Goal: Task Accomplishment & Management: Manage account settings

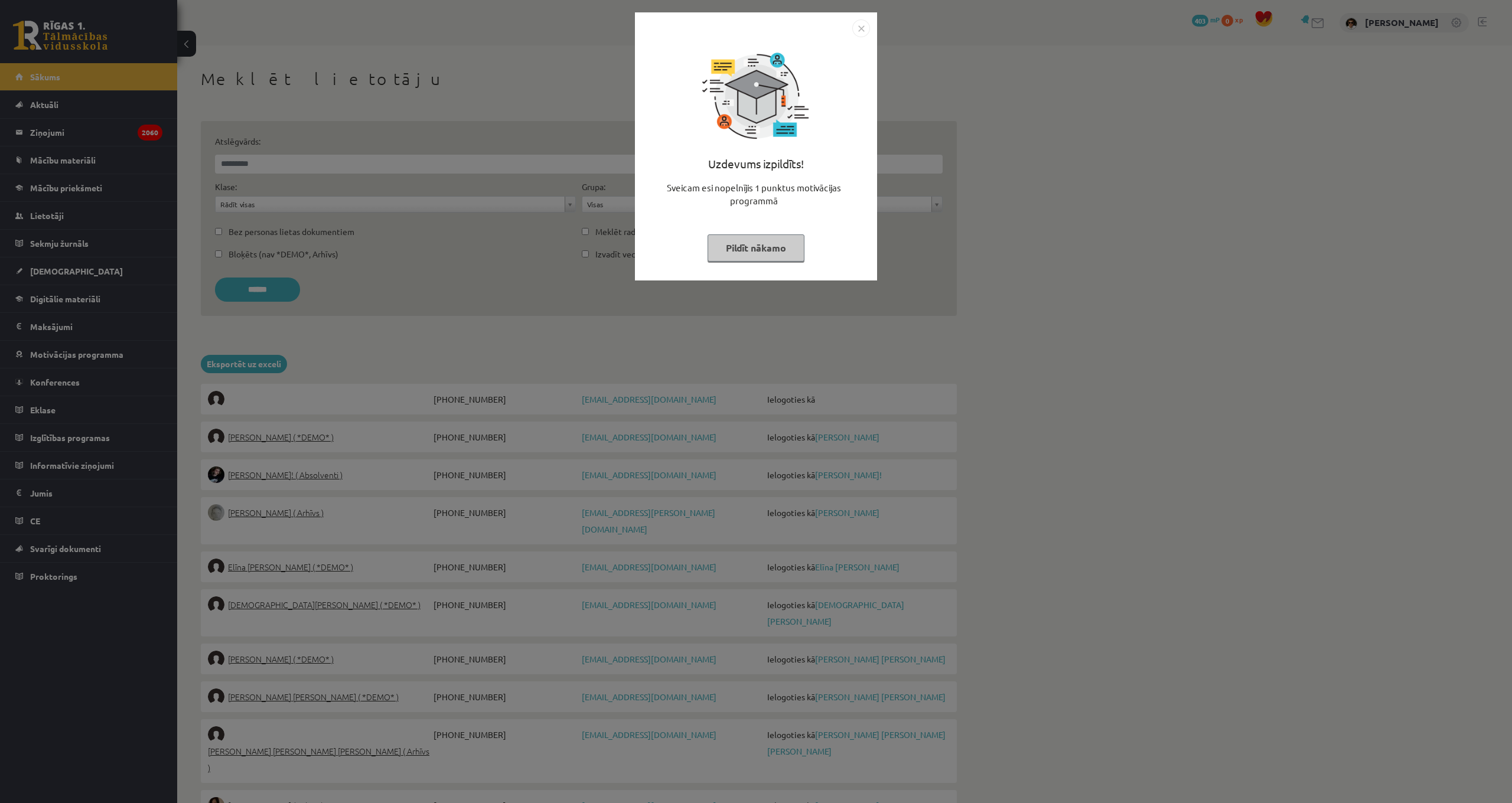
click at [739, 248] on button "Pildīt nākamo" at bounding box center [755, 248] width 97 height 27
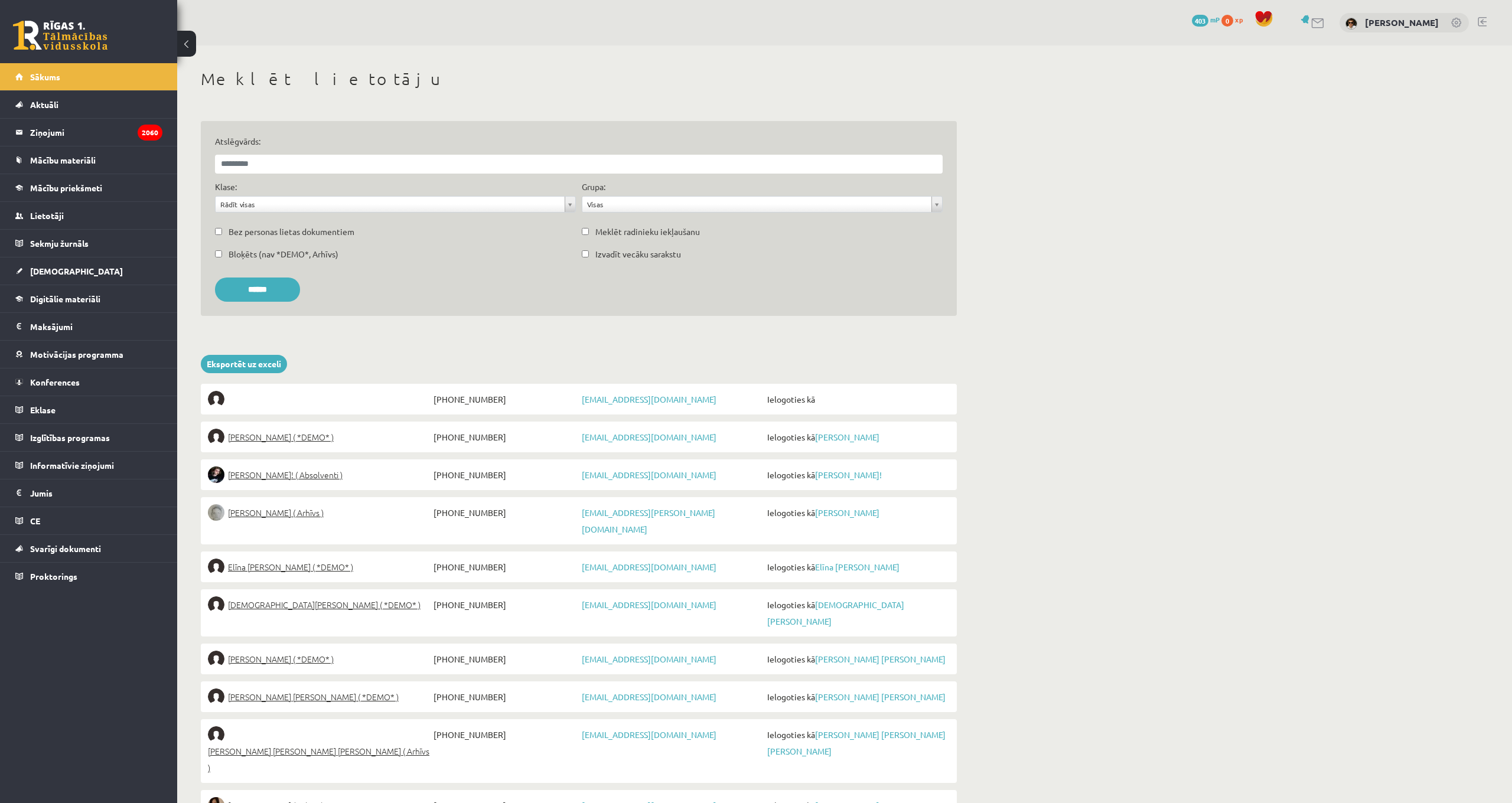
click at [1395, 20] on div "[PERSON_NAME]" at bounding box center [1404, 23] width 130 height 20
click at [1357, 21] on img at bounding box center [1351, 23] width 12 height 12
click at [1454, 20] on link at bounding box center [1456, 23] width 12 height 12
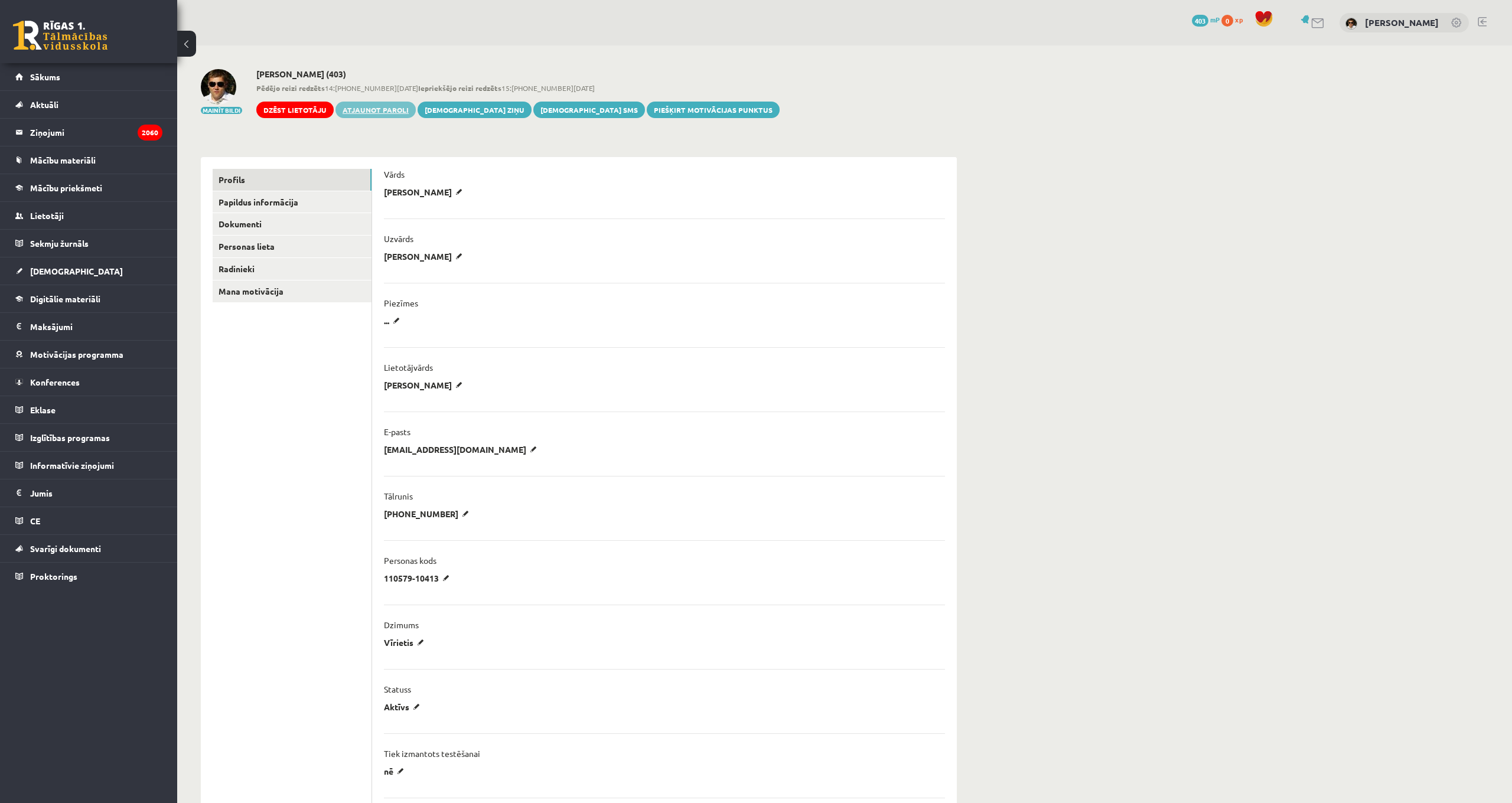
click at [375, 111] on link "Atjaunot paroli" at bounding box center [376, 109] width 80 height 16
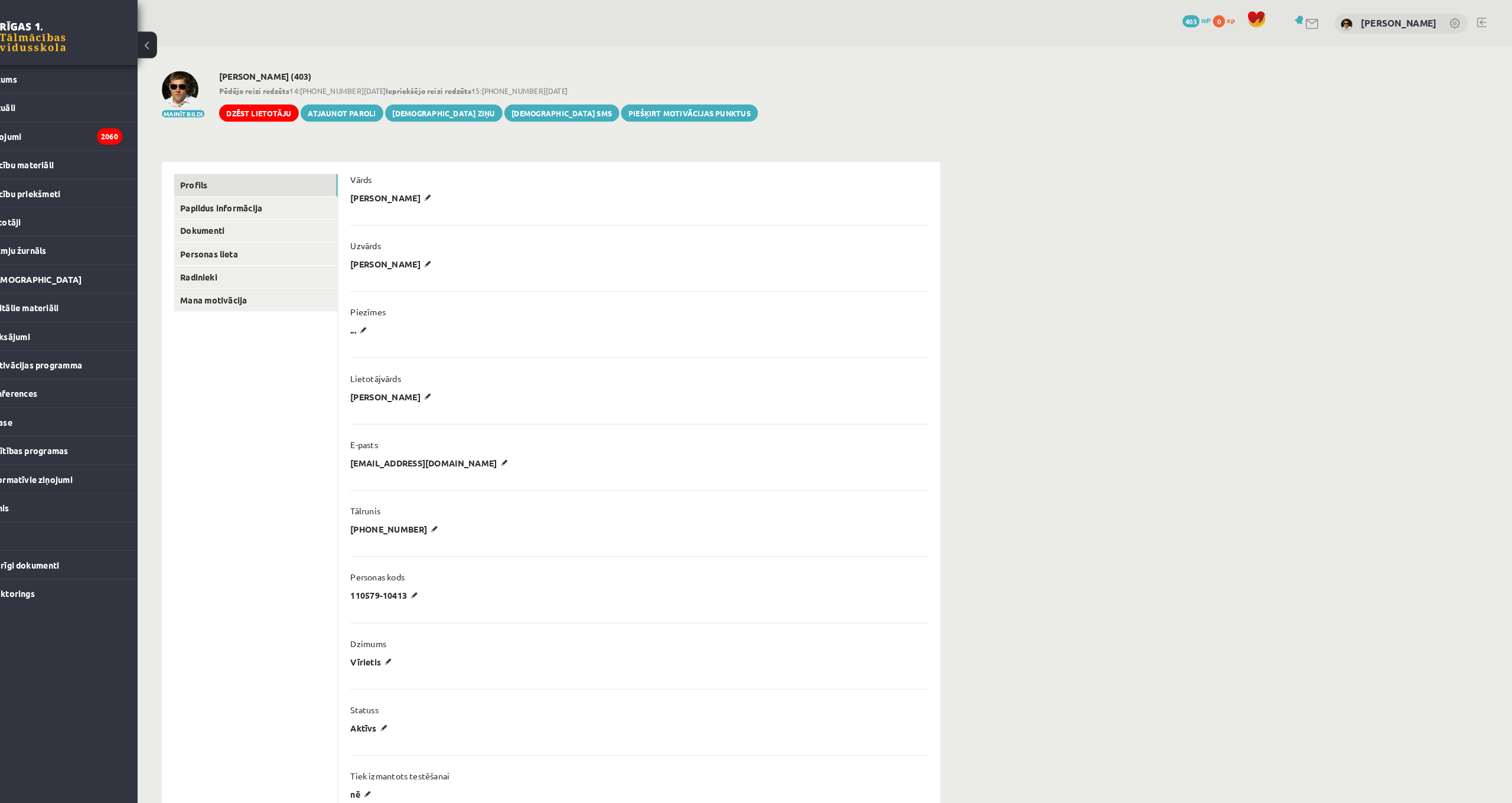
click at [1477, 19] on link at bounding box center [1482, 21] width 9 height 9
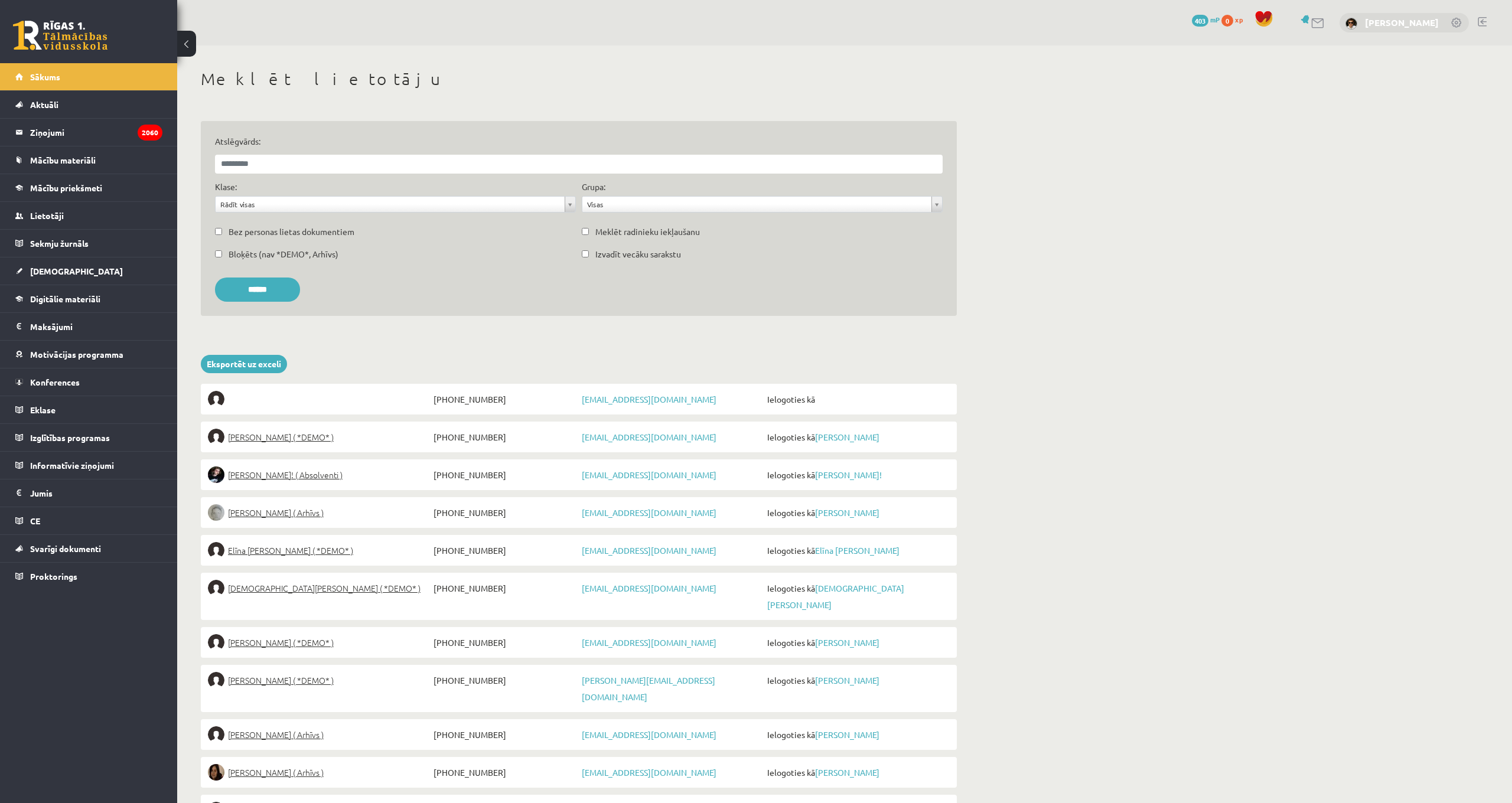
scroll to position [0, 1]
click at [1409, 19] on link "[PERSON_NAME]" at bounding box center [1401, 22] width 74 height 12
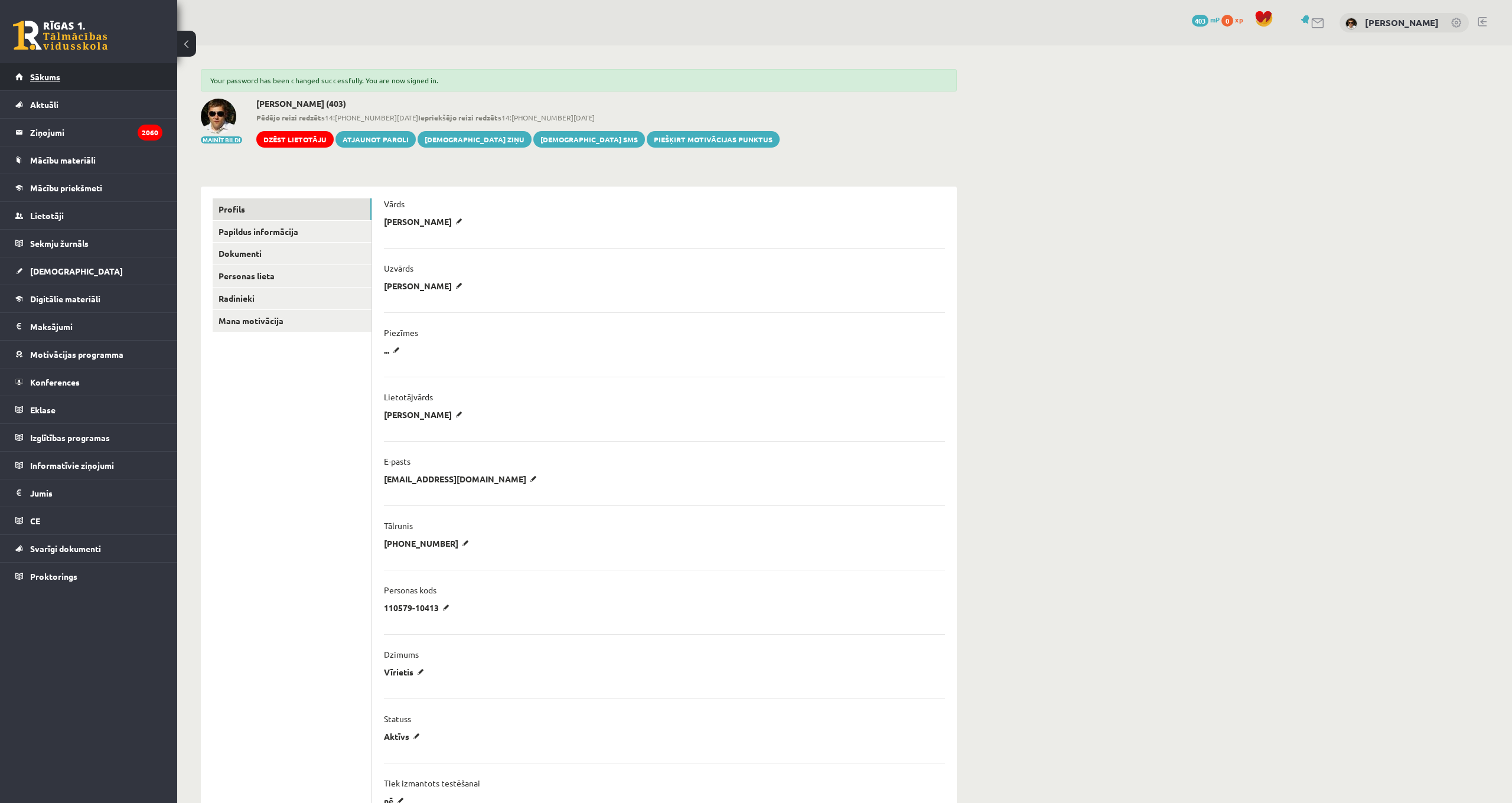
click at [47, 78] on span "Sākums" at bounding box center [45, 76] width 30 height 11
